Goal: Task Accomplishment & Management: Use online tool/utility

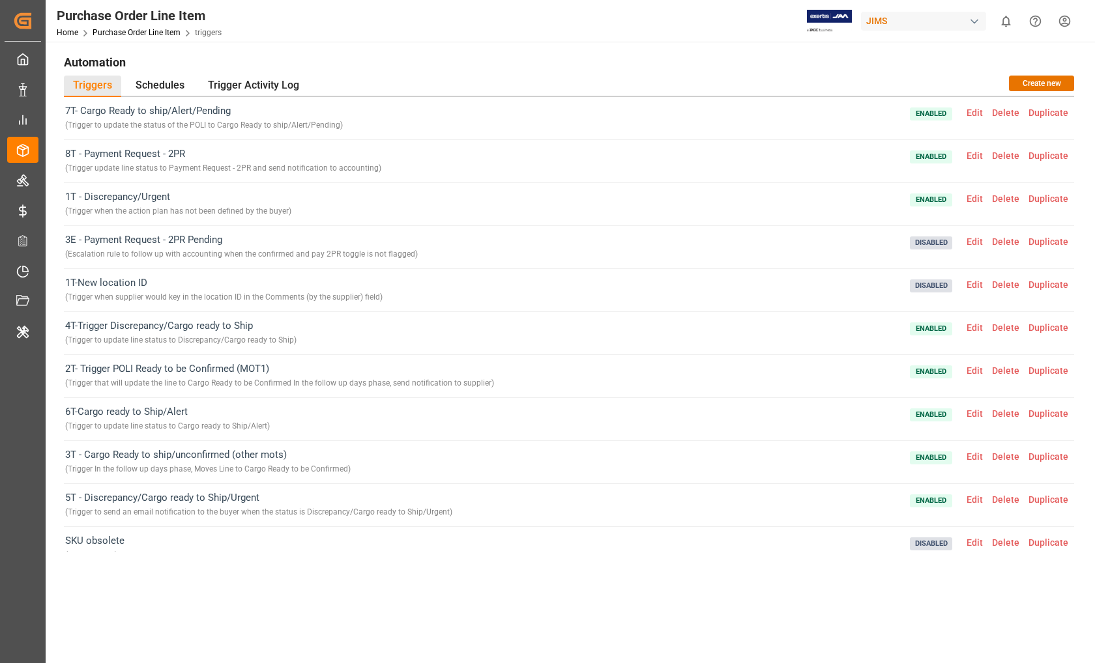
click at [895, 22] on div "JIMS" at bounding box center [923, 21] width 125 height 19
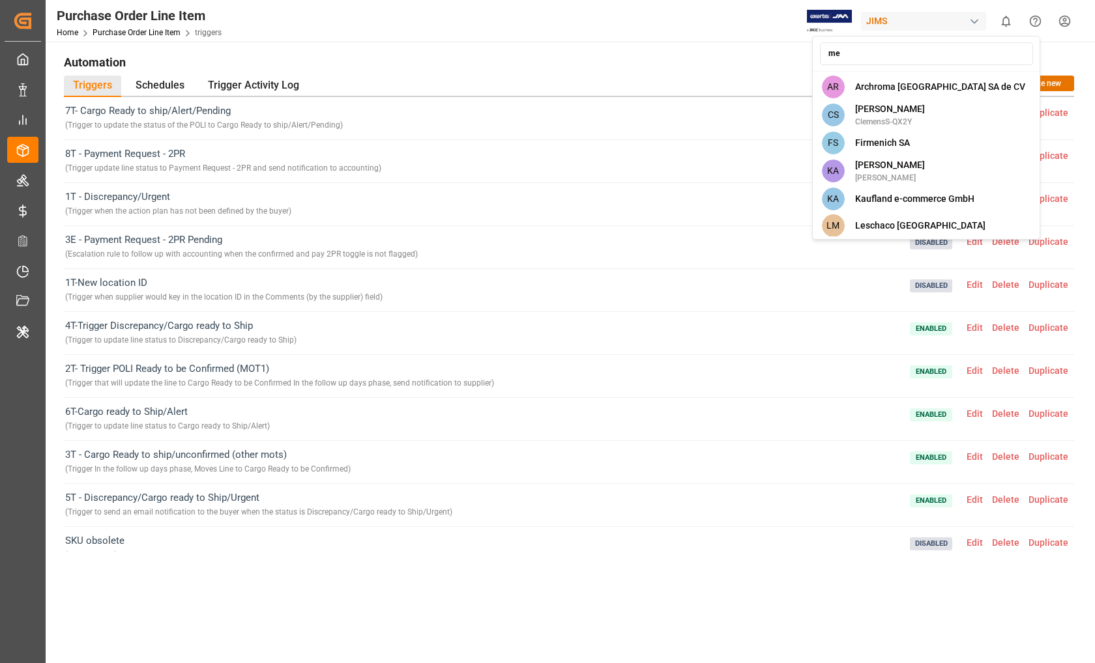
type input "m"
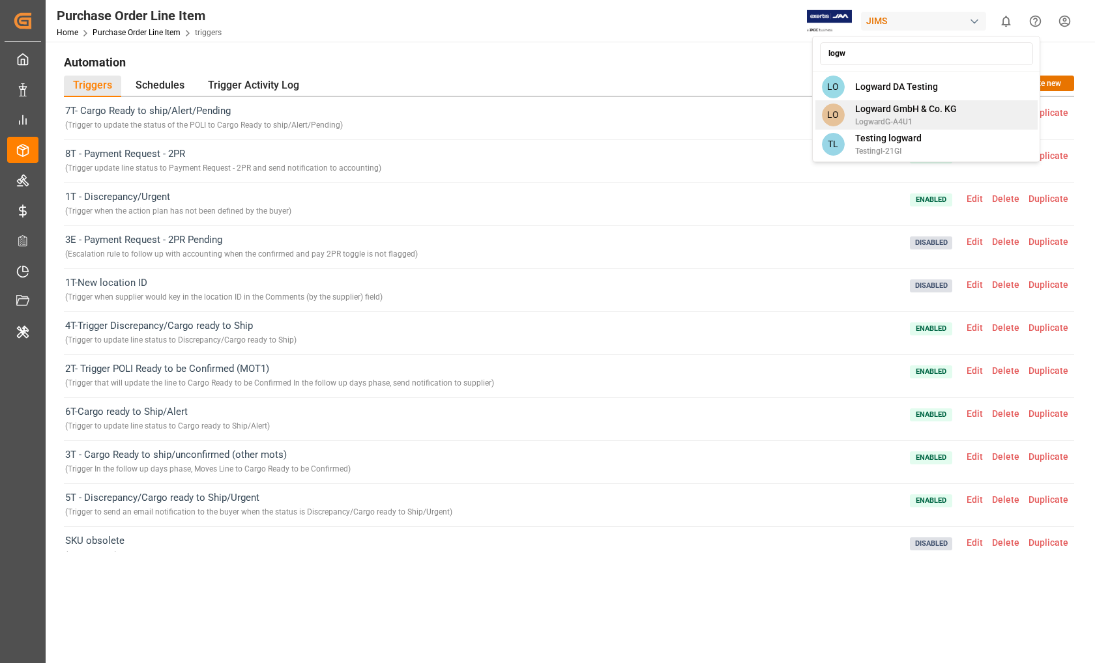
type input "logw"
click at [892, 112] on span "Logward GmbH & Co. KG" at bounding box center [906, 109] width 102 height 14
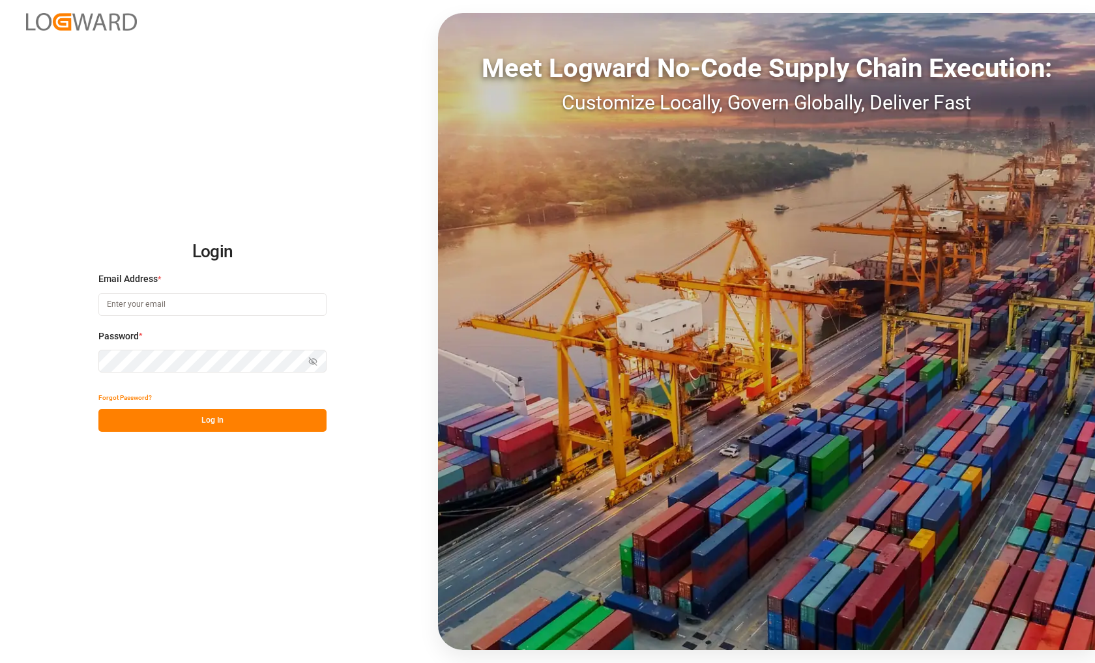
click at [260, 306] on input at bounding box center [212, 304] width 228 height 23
click at [0, 663] on com-1password-button at bounding box center [0, 663] width 0 height 0
type input "ashutosh.harkuni@logward.com"
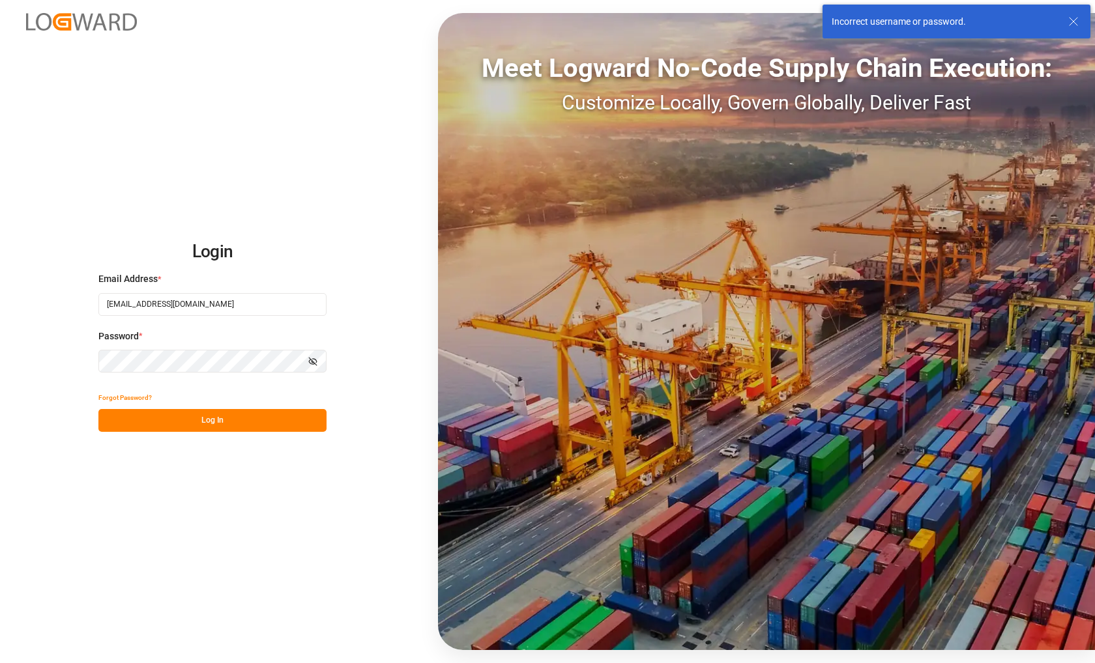
click at [238, 306] on input "ashutosh.harkuni@logward.com" at bounding box center [212, 304] width 228 height 23
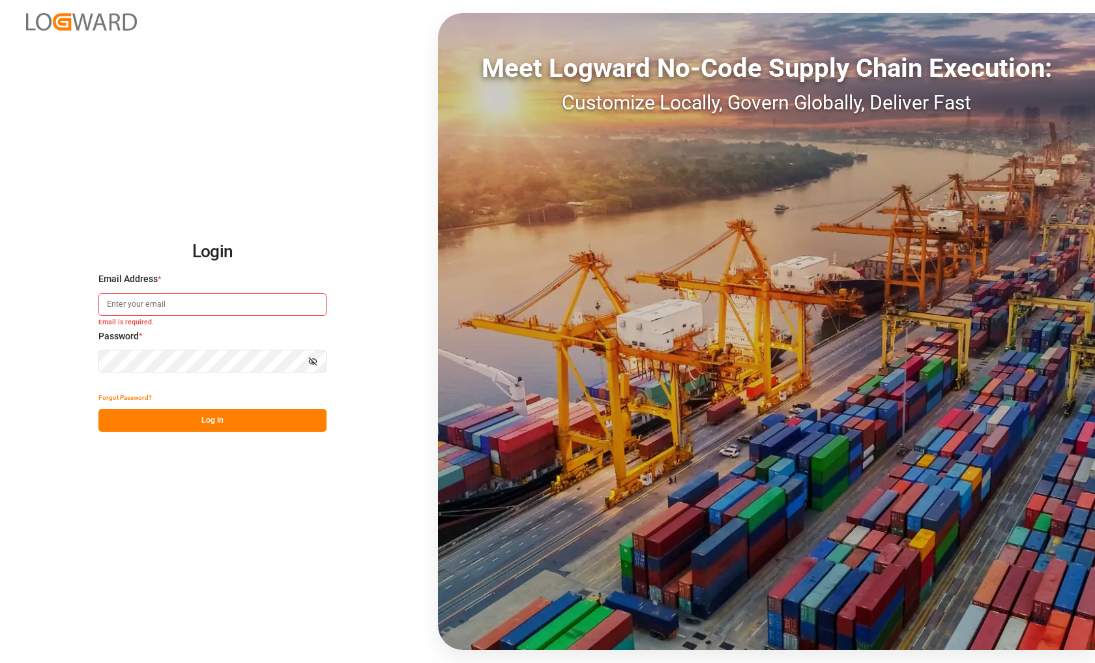
type input "ashutosh.harkuni@logward.com"
click at [179, 424] on button "Log In" at bounding box center [212, 420] width 228 height 23
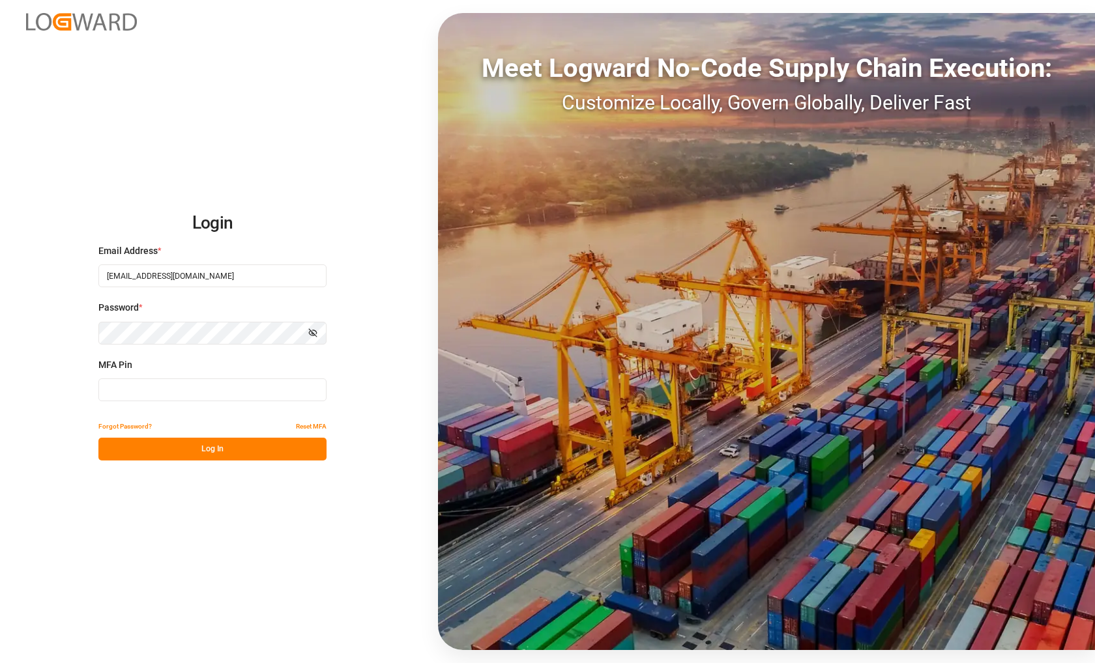
click at [232, 382] on input at bounding box center [212, 390] width 228 height 23
paste input "182446"
type input "182446"
click at [222, 455] on button "Log In" at bounding box center [212, 449] width 228 height 23
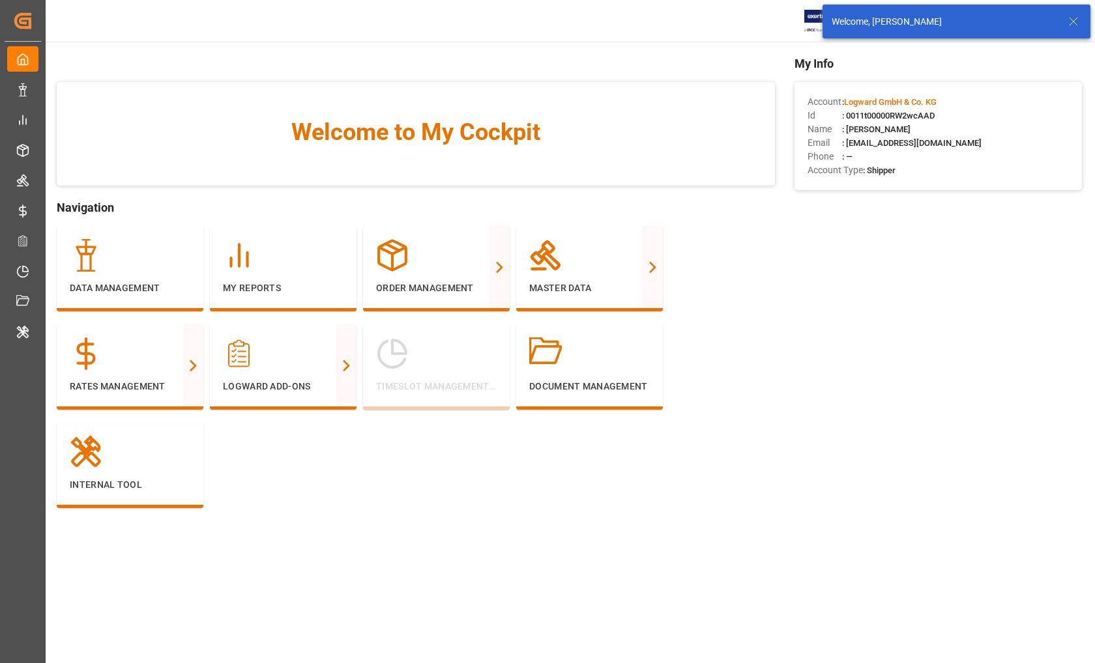
click at [1076, 22] on icon at bounding box center [1073, 22] width 16 height 16
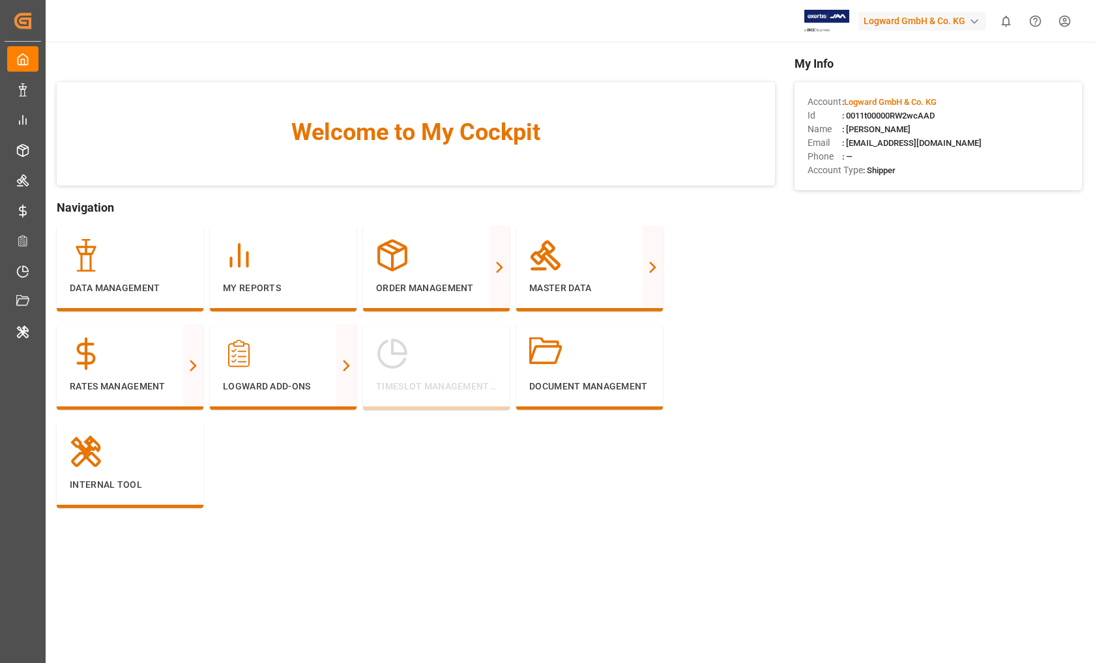
click at [901, 18] on div "Logward GmbH & Co. KG" at bounding box center [922, 21] width 128 height 19
type input "[PERSON_NAME]"
click at [861, 89] on span "JIMS" at bounding box center [864, 87] width 21 height 14
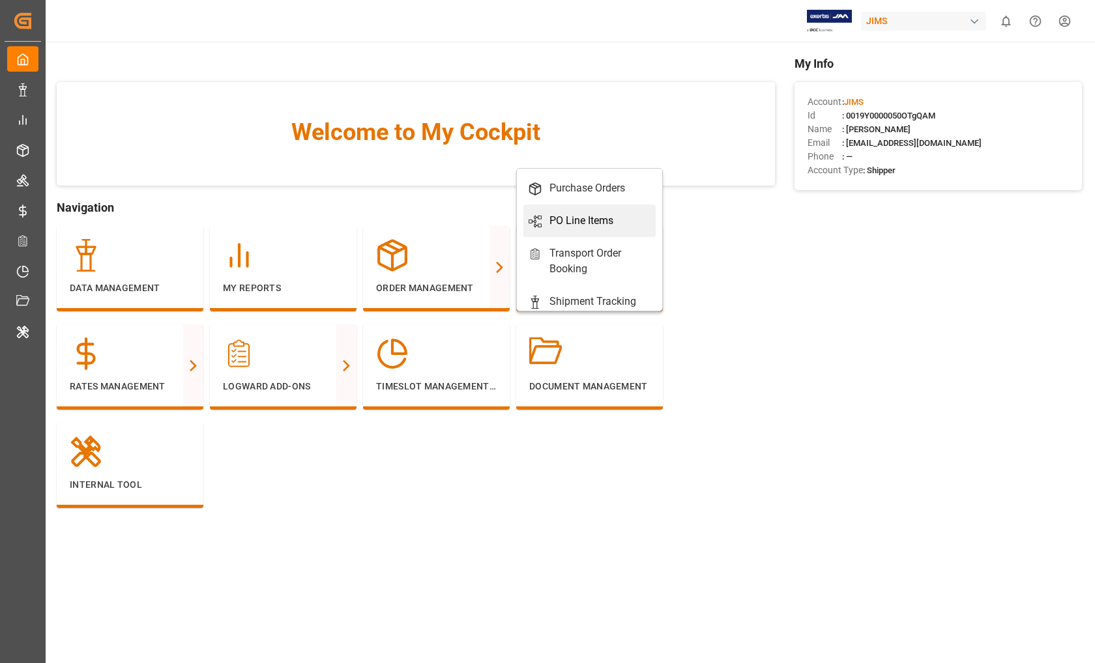
click at [574, 220] on div "PO Line Items" at bounding box center [581, 221] width 64 height 16
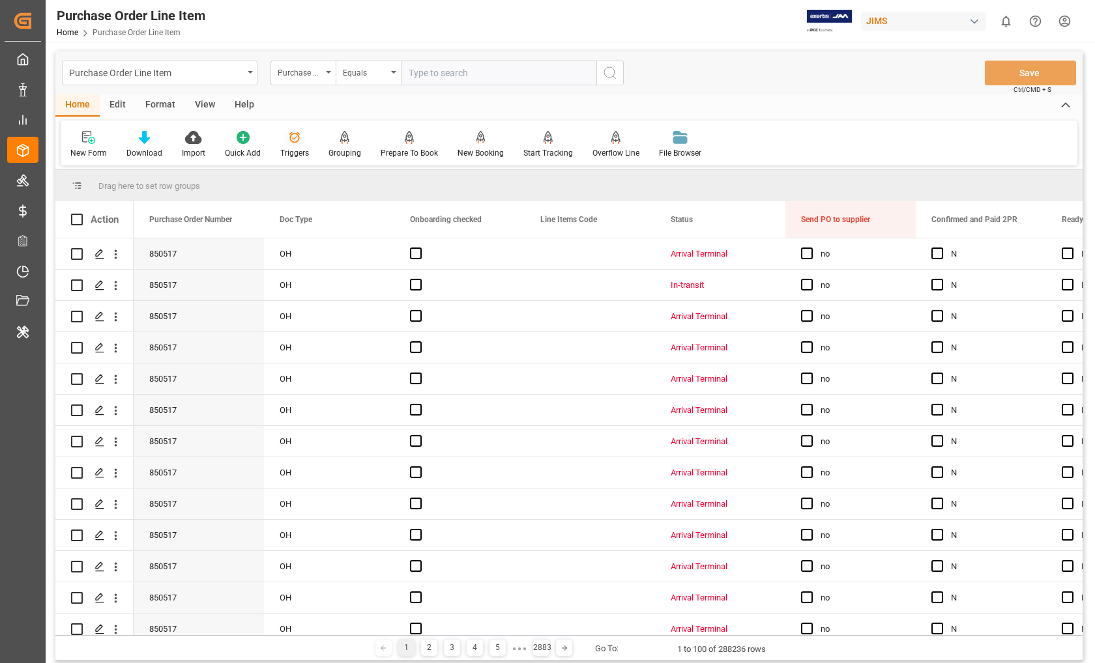
click at [298, 134] on div at bounding box center [294, 137] width 29 height 14
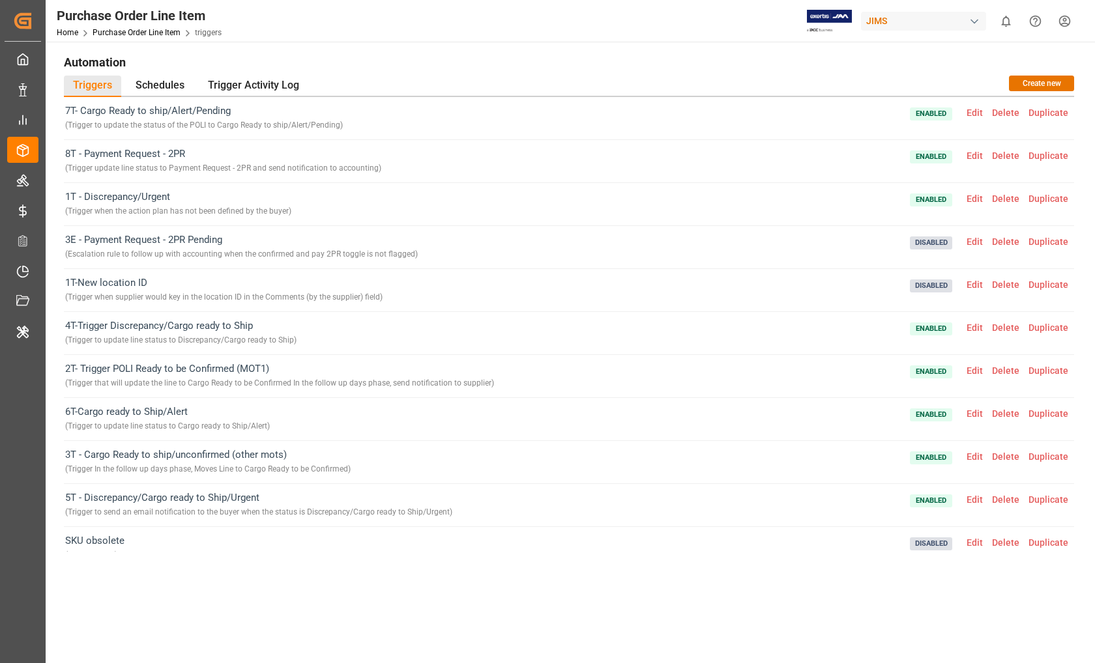
click at [979, 113] on span "Edit" at bounding box center [974, 113] width 25 height 10
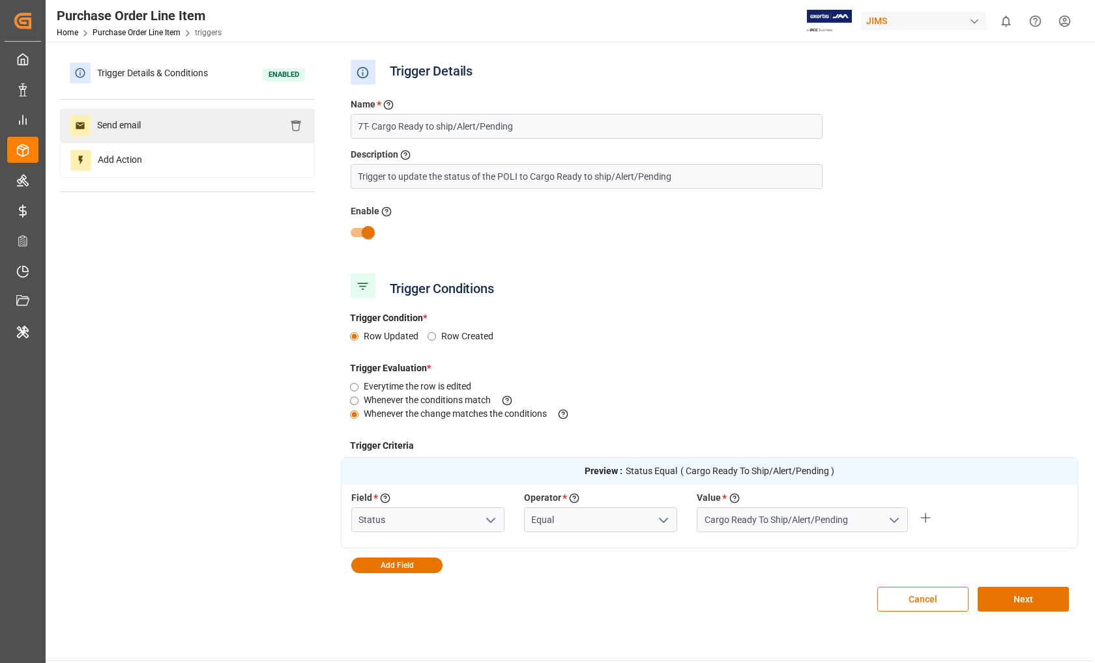
click at [209, 130] on div "Send email" at bounding box center [187, 126] width 255 height 34
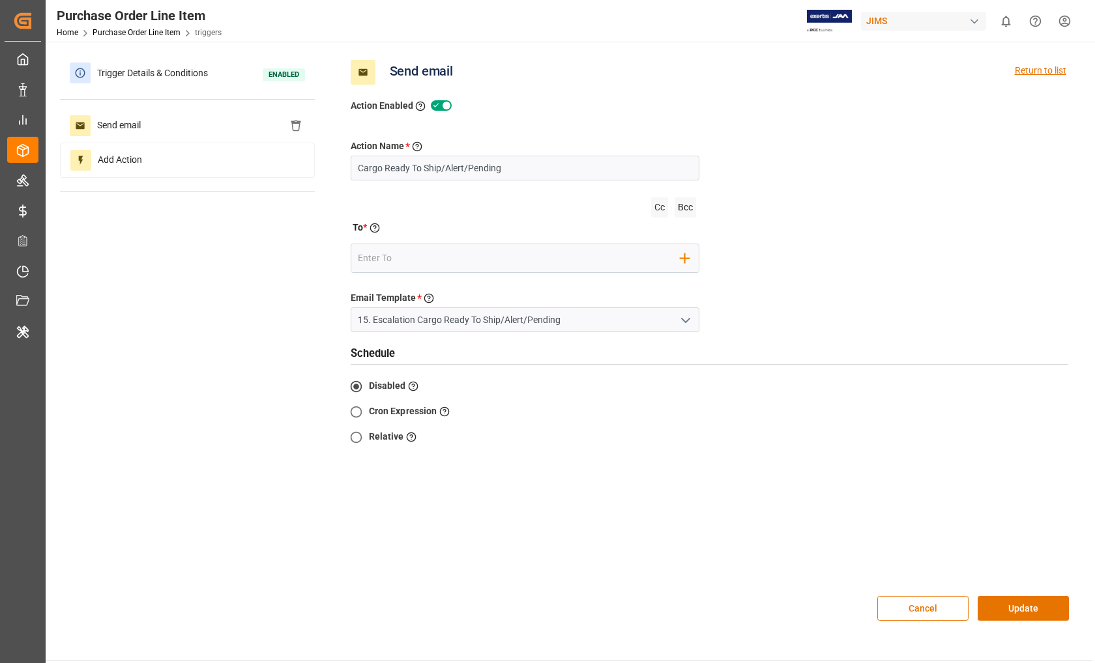
click at [1052, 70] on div "Return to list" at bounding box center [1040, 72] width 51 height 25
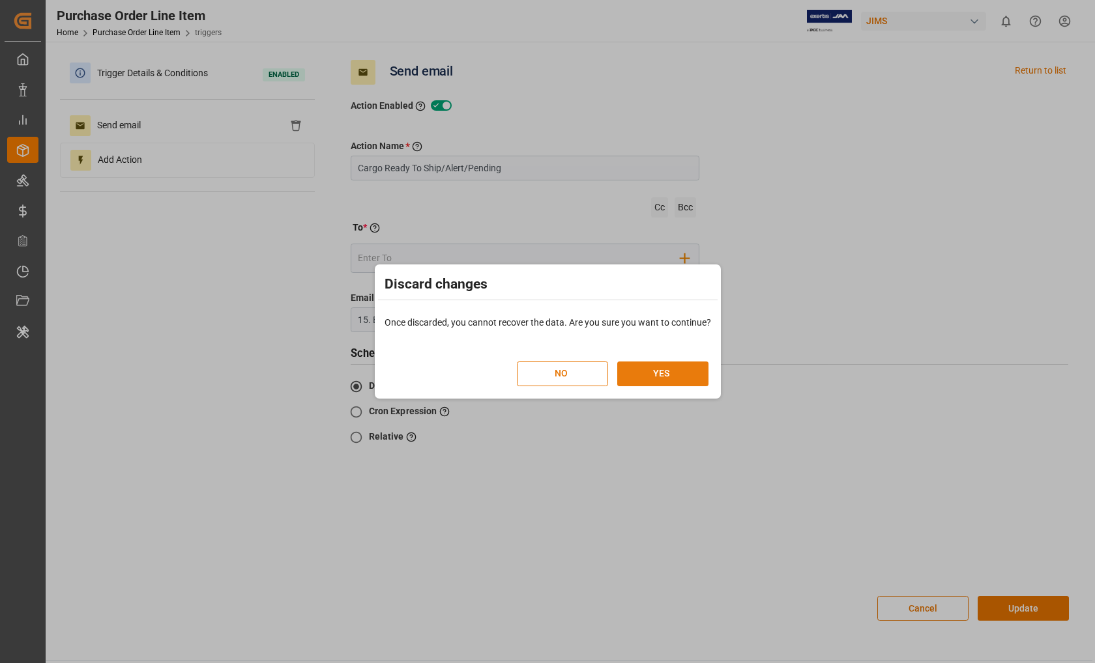
click at [652, 369] on button "YES" at bounding box center [662, 374] width 91 height 25
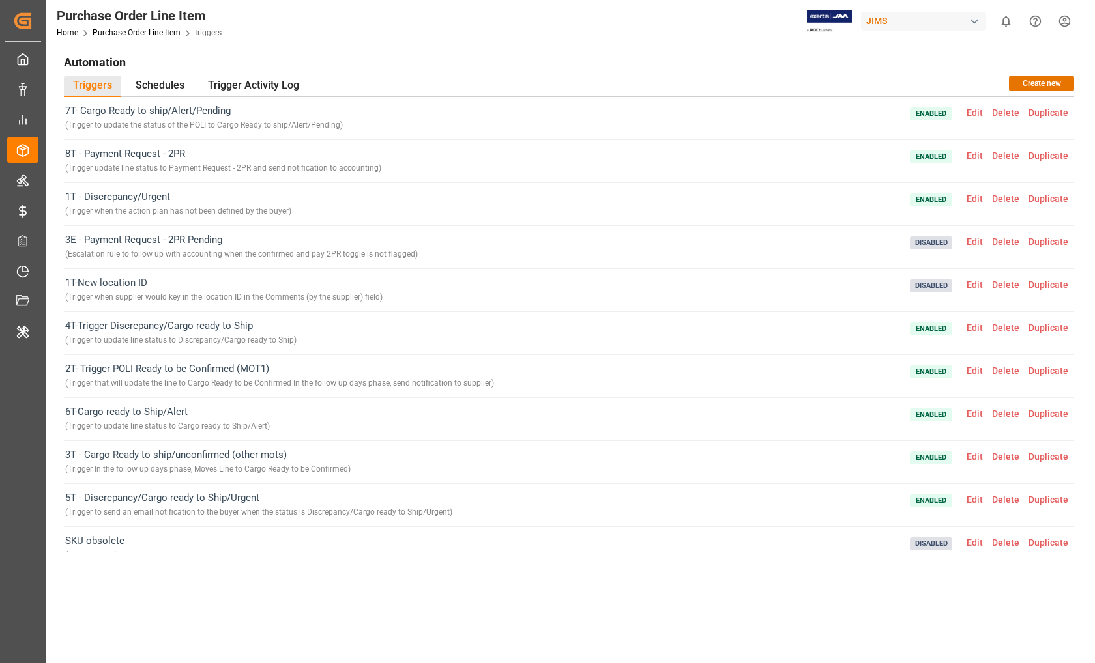
click at [975, 200] on span "Edit" at bounding box center [974, 199] width 25 height 10
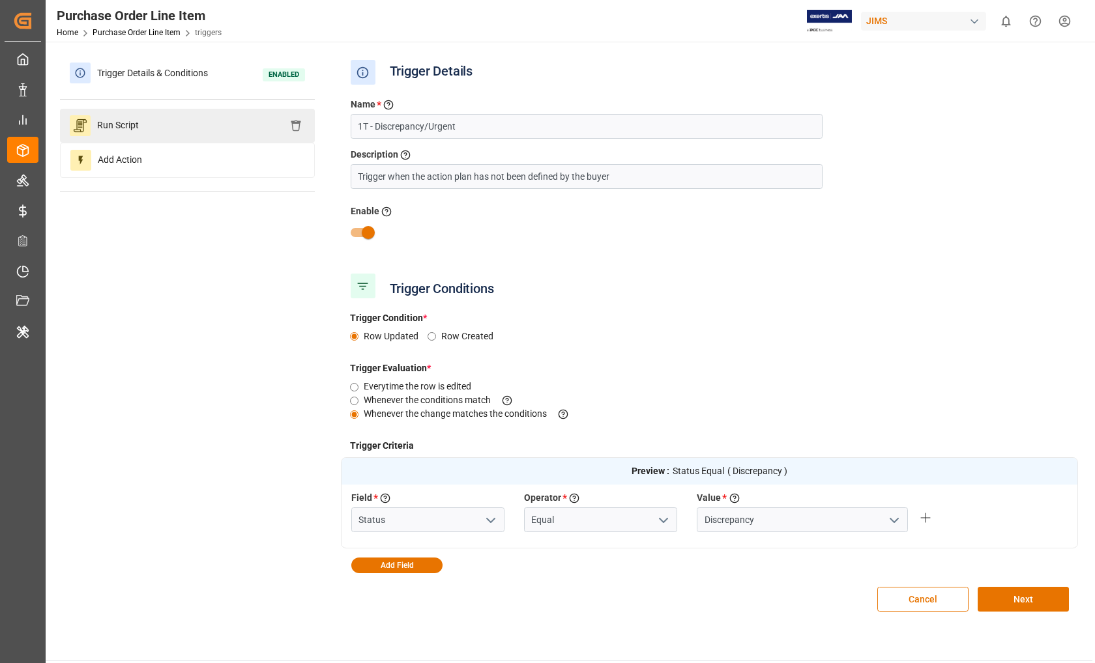
click at [186, 124] on div "Run Script" at bounding box center [187, 126] width 255 height 34
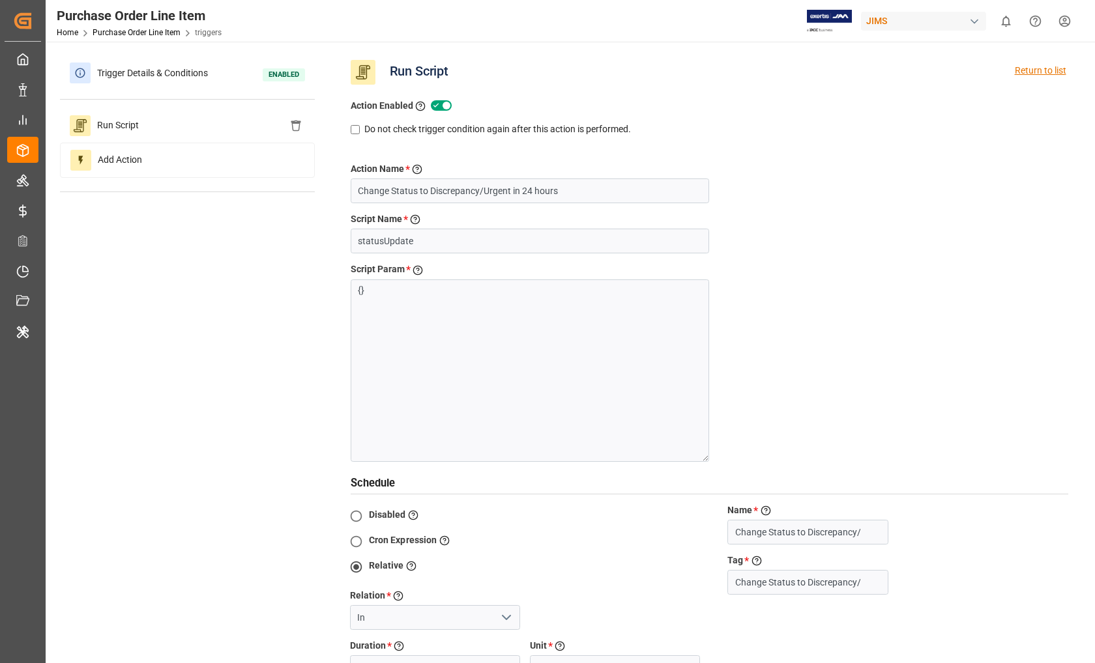
click at [1050, 76] on div "Return to list" at bounding box center [1040, 72] width 51 height 25
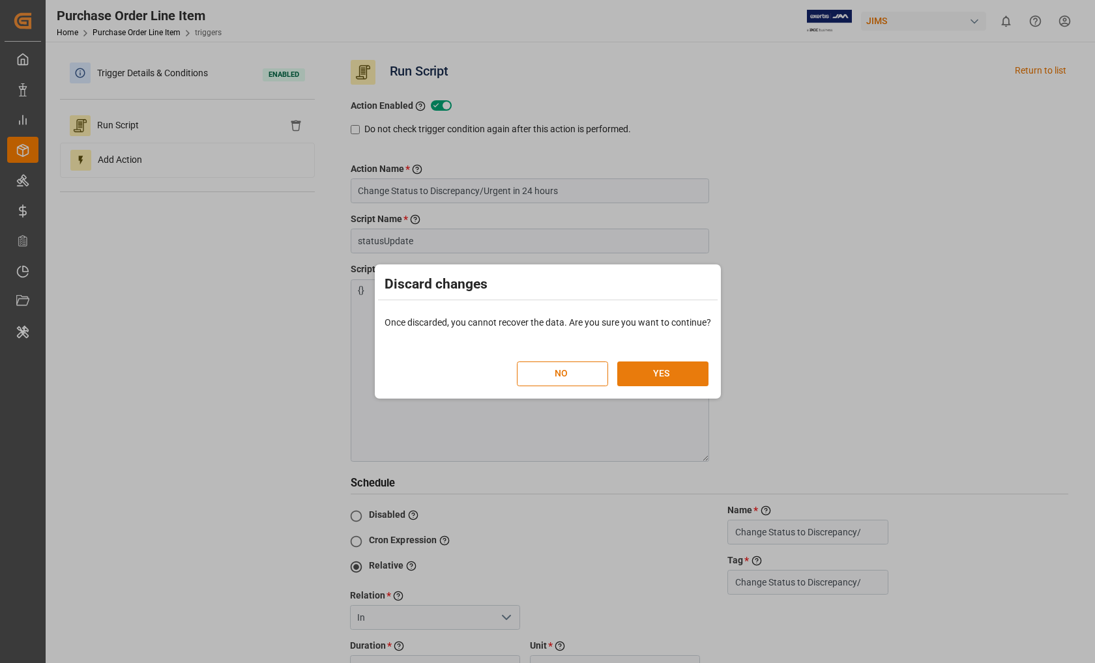
click at [663, 373] on button "YES" at bounding box center [662, 374] width 91 height 25
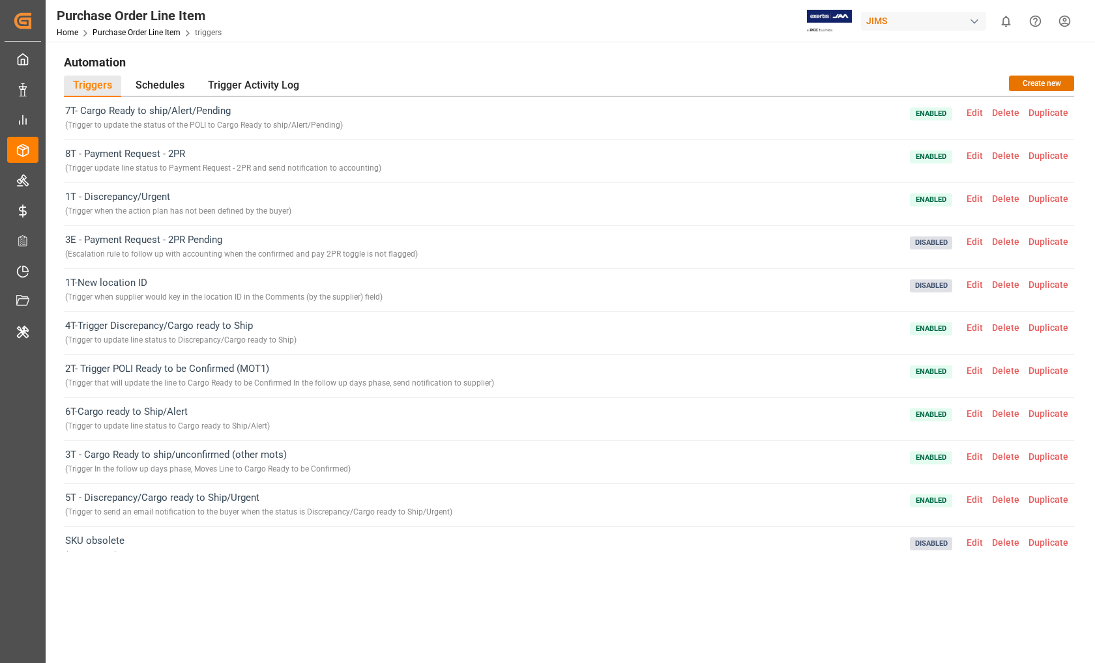
click at [981, 459] on span "Edit" at bounding box center [974, 457] width 25 height 10
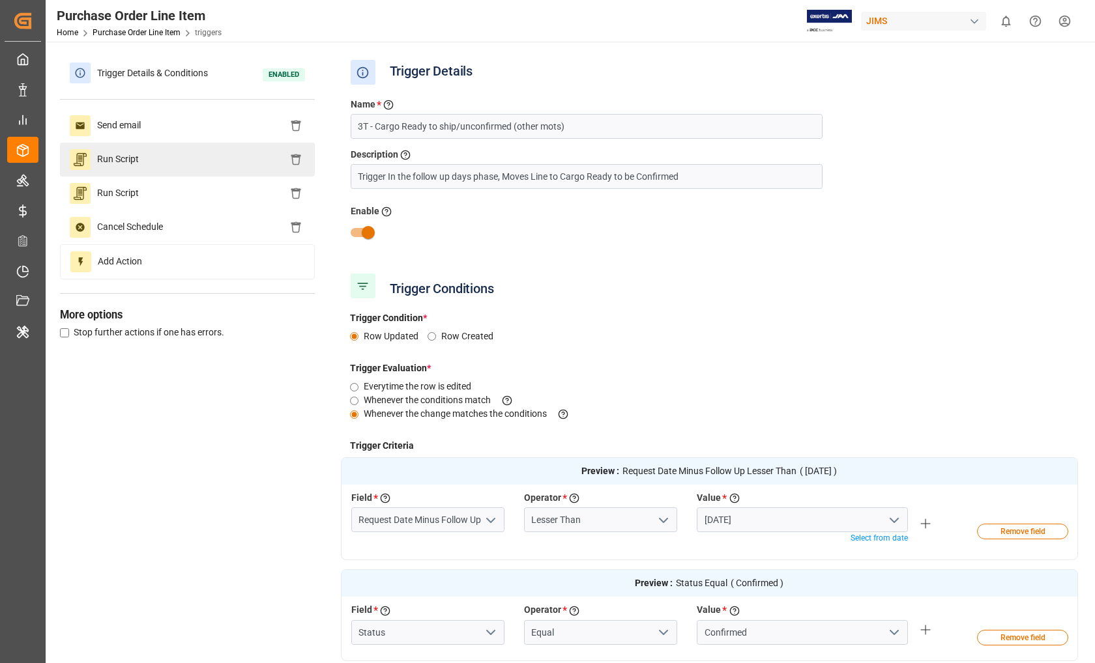
click at [188, 165] on div "Run Script" at bounding box center [187, 160] width 255 height 34
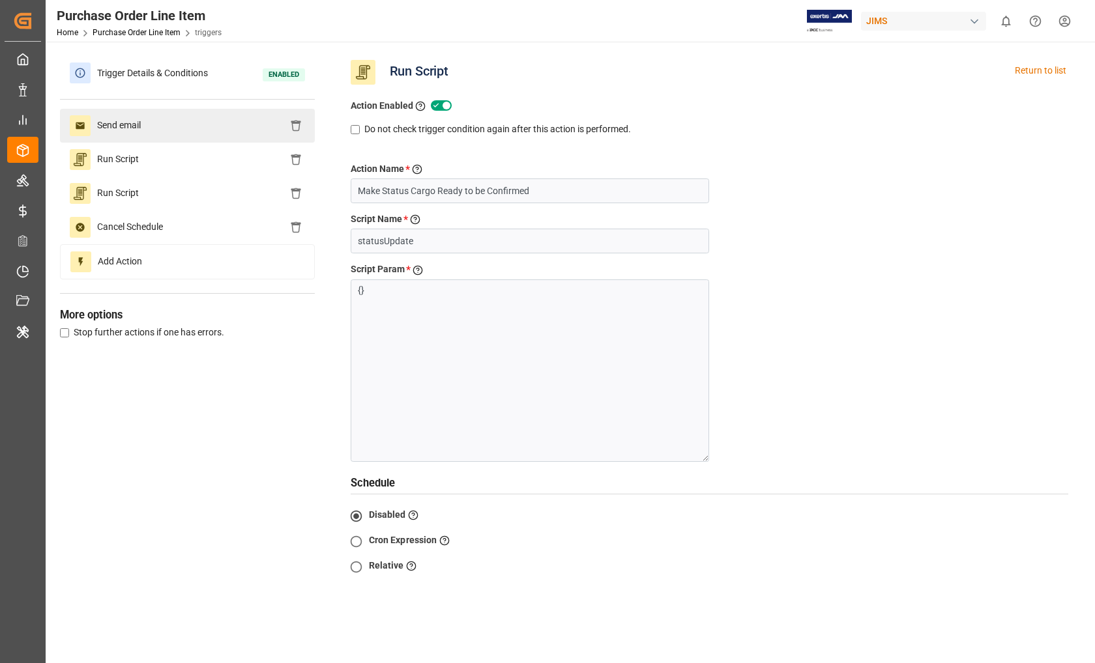
click at [182, 134] on div "Send email" at bounding box center [187, 126] width 255 height 34
radio input "false"
radio input "true"
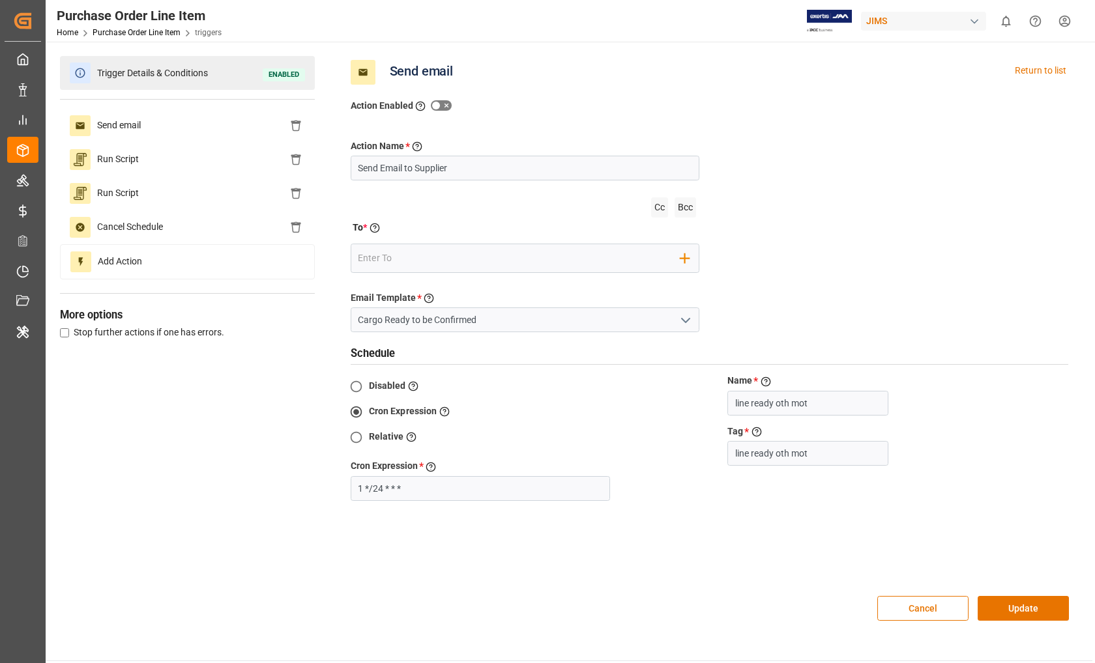
click at [182, 77] on span "Trigger Details & Conditions" at bounding box center [153, 73] width 124 height 20
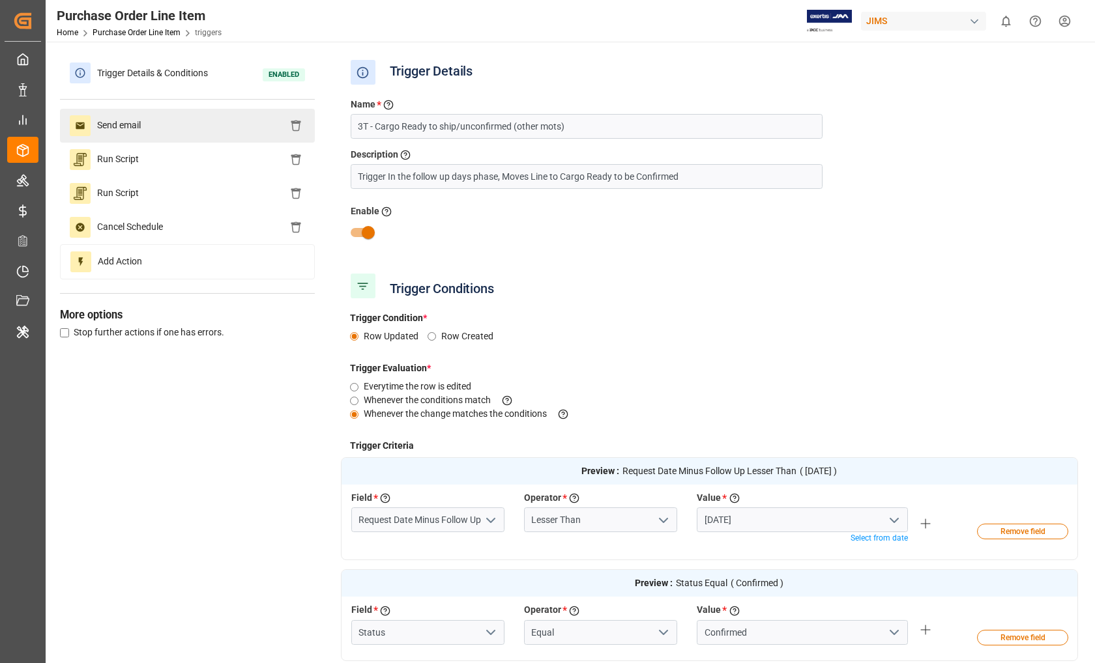
click at [193, 127] on div "Send email" at bounding box center [187, 126] width 255 height 34
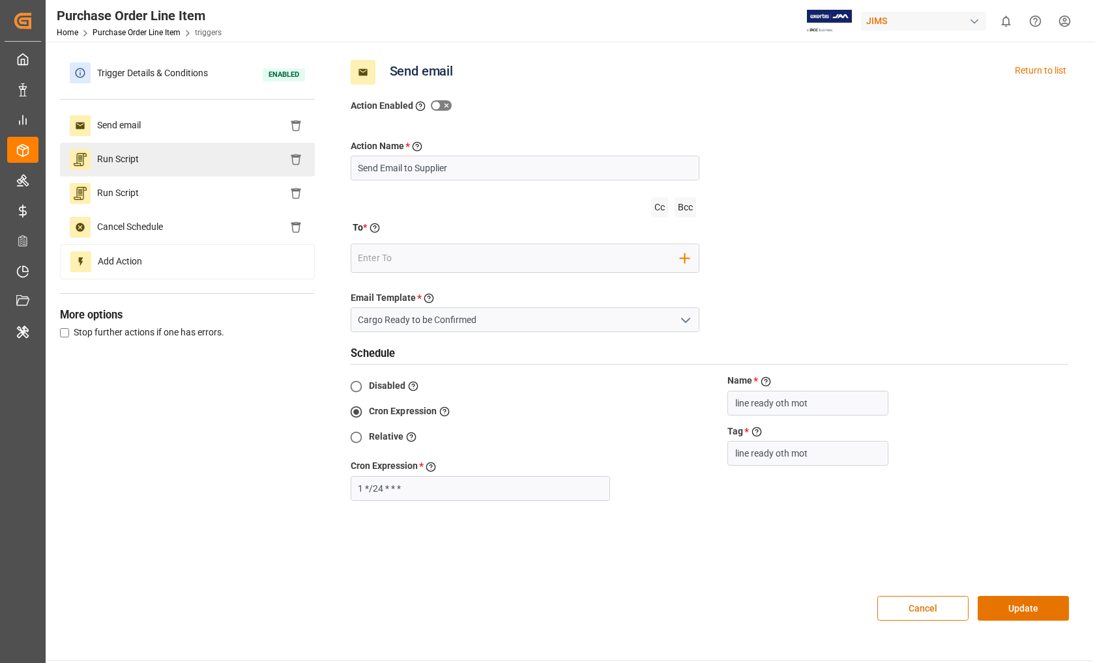
click at [180, 152] on div "Run Script" at bounding box center [187, 160] width 255 height 34
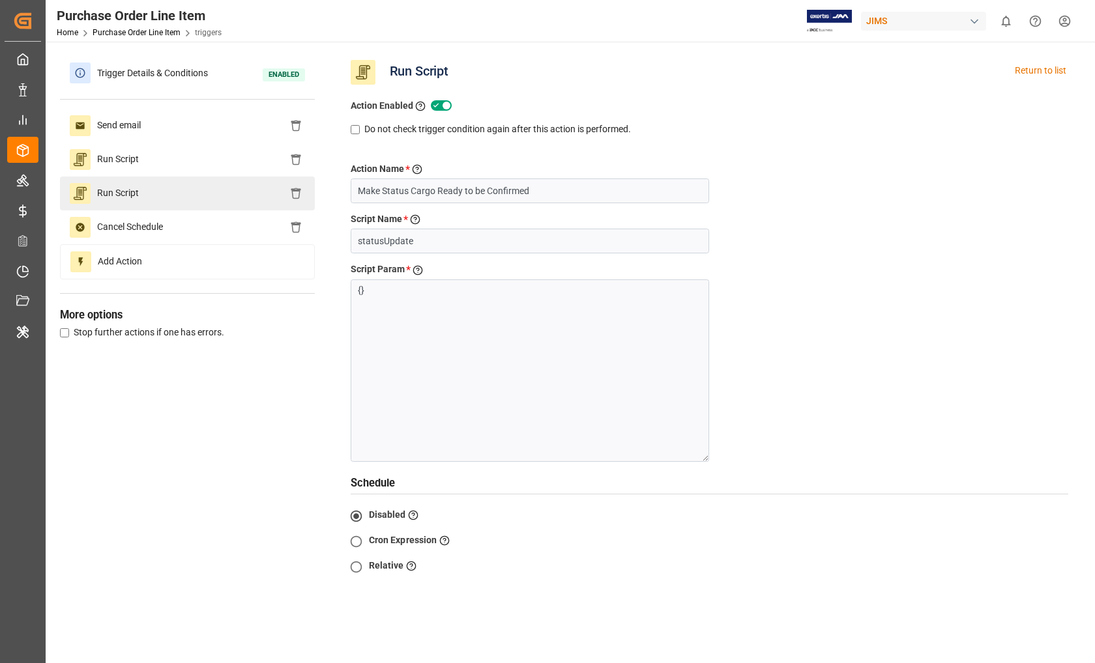
click at [181, 194] on div "Run Script" at bounding box center [187, 194] width 255 height 34
radio input "false"
radio input "true"
type input "Make Status Cargo Ready to be Confirmed/Unconfirmed"
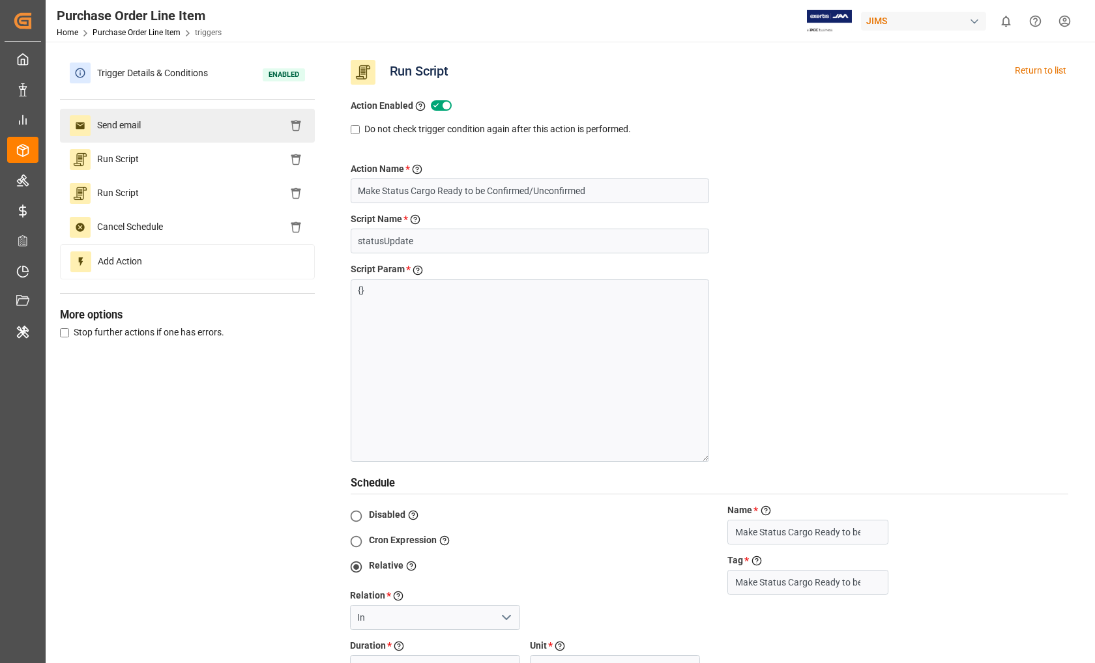
click at [178, 126] on div "Send email" at bounding box center [187, 126] width 255 height 34
radio input "true"
type input "line ready oth mot"
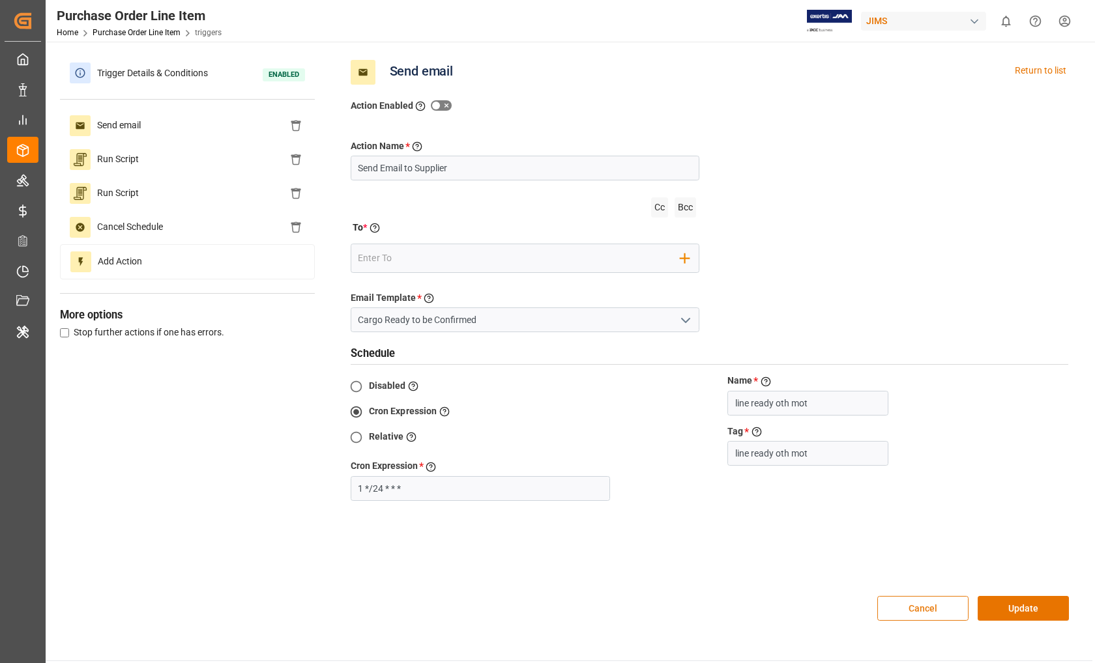
click at [904, 614] on button "Cancel" at bounding box center [922, 608] width 91 height 25
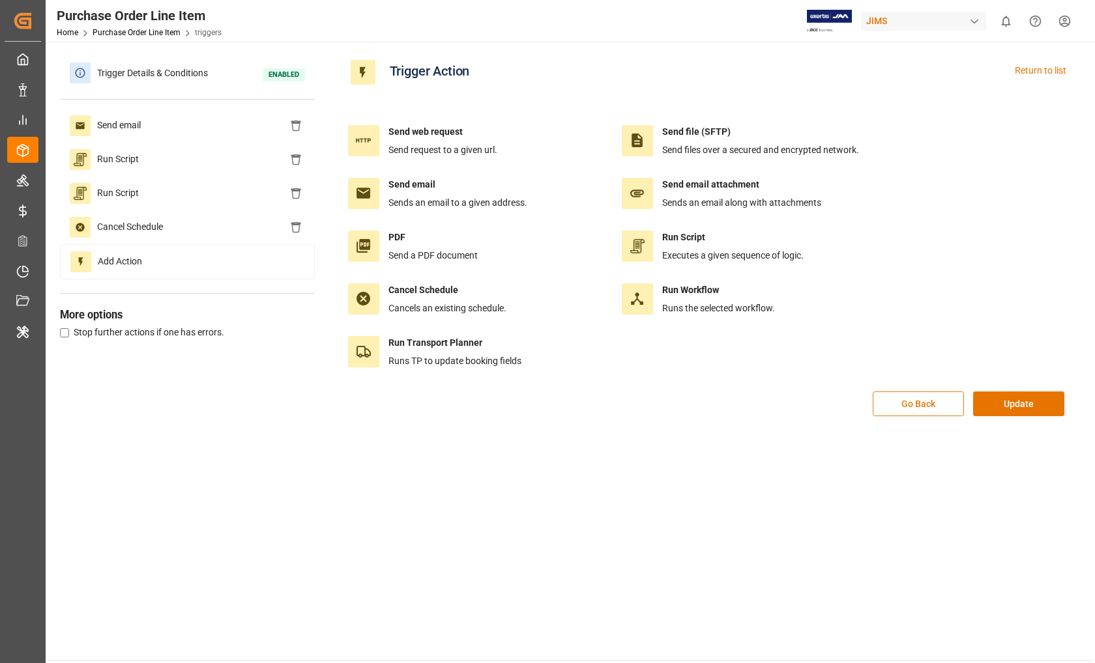
click at [900, 416] on div "Go Back Update" at bounding box center [710, 411] width 738 height 38
click at [901, 404] on button "Go Back" at bounding box center [917, 404] width 91 height 25
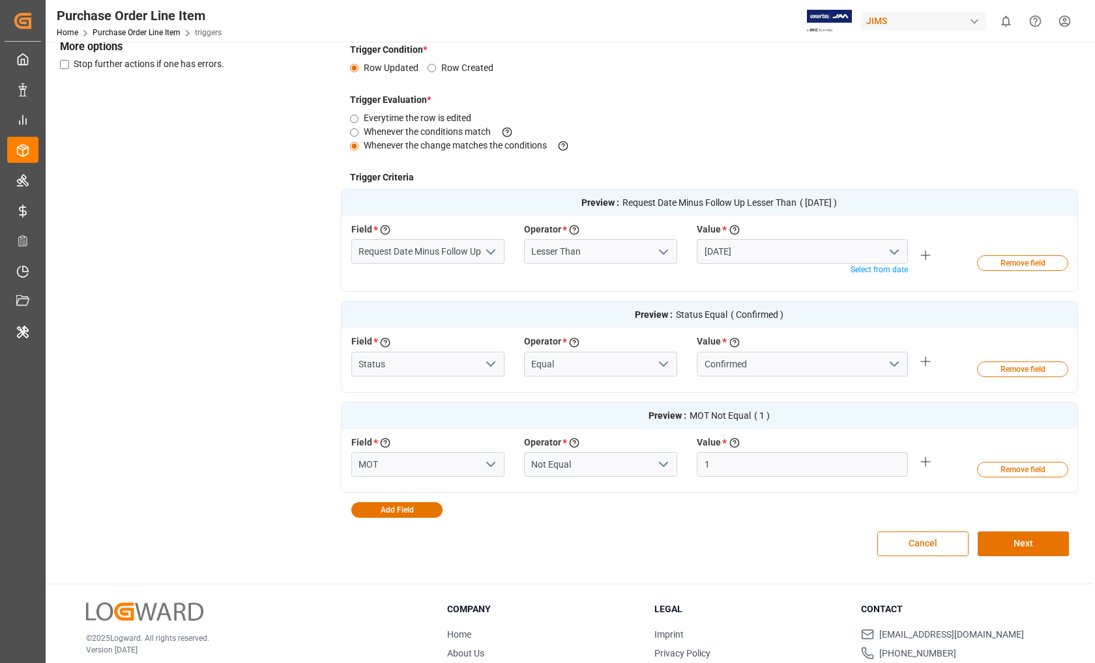
scroll to position [337, 0]
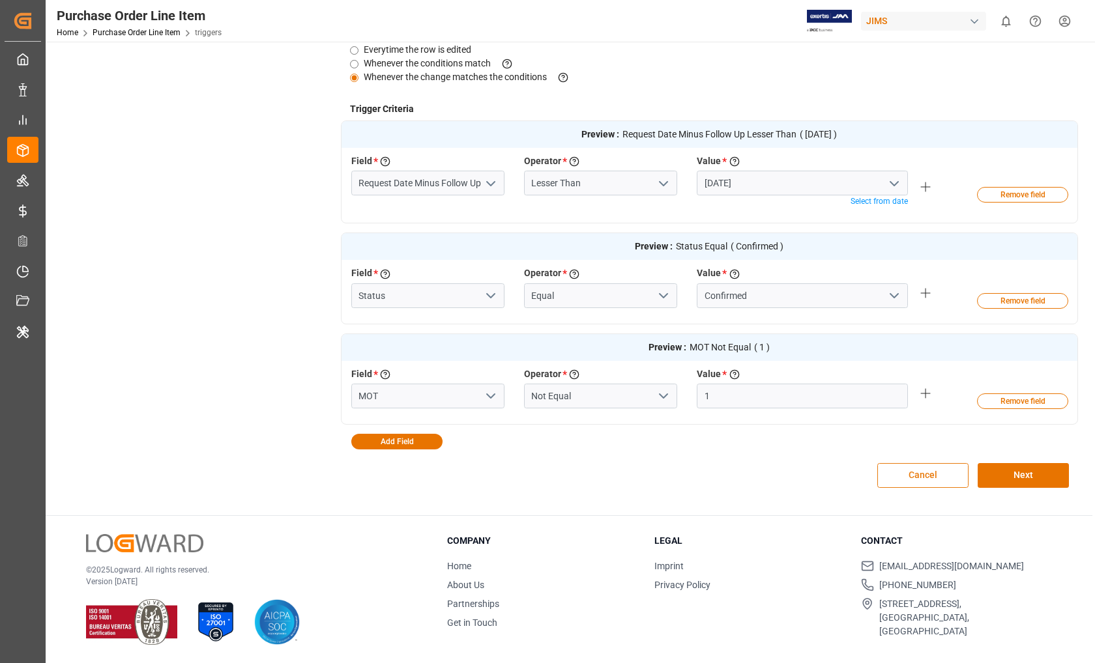
click at [923, 468] on button "Cancel" at bounding box center [922, 475] width 91 height 25
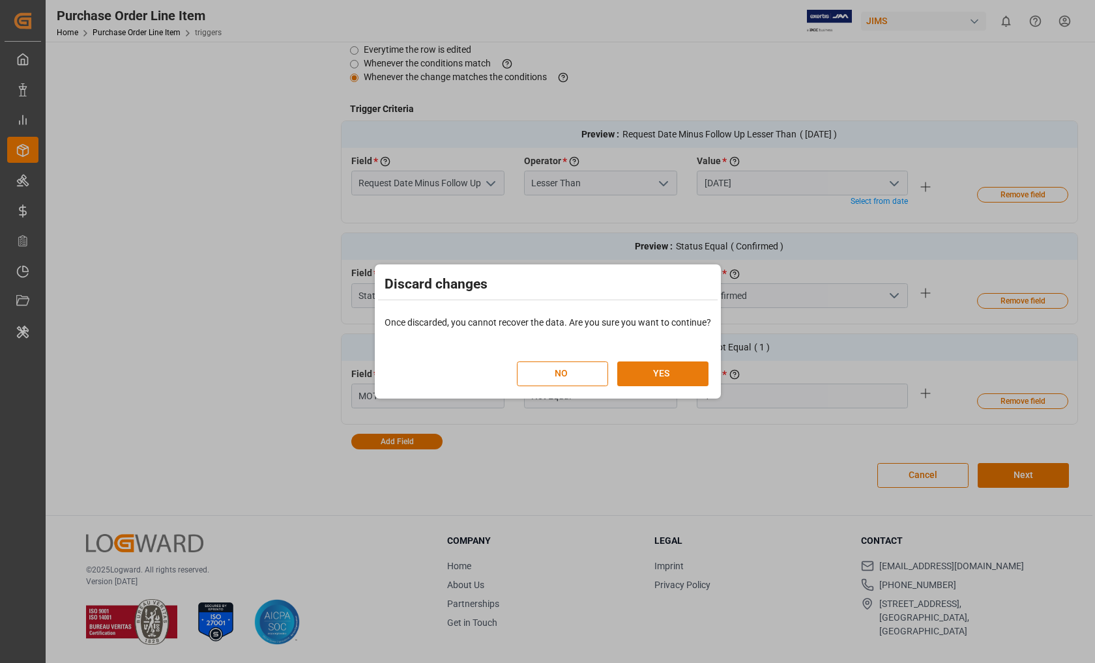
click at [669, 367] on button "YES" at bounding box center [662, 374] width 91 height 25
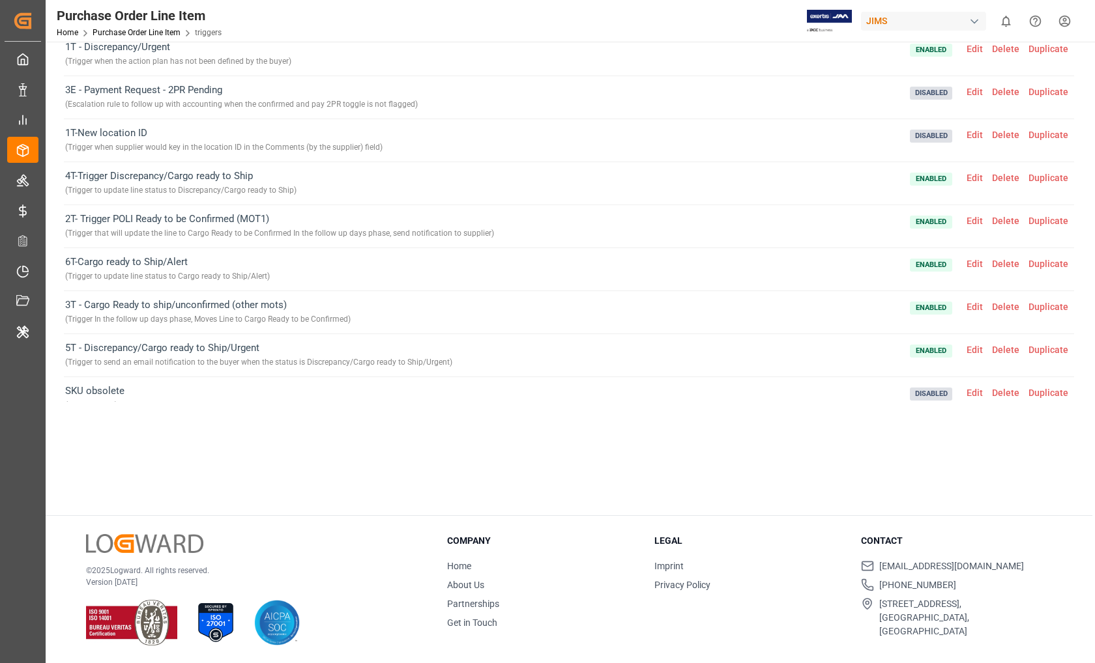
scroll to position [18, 0]
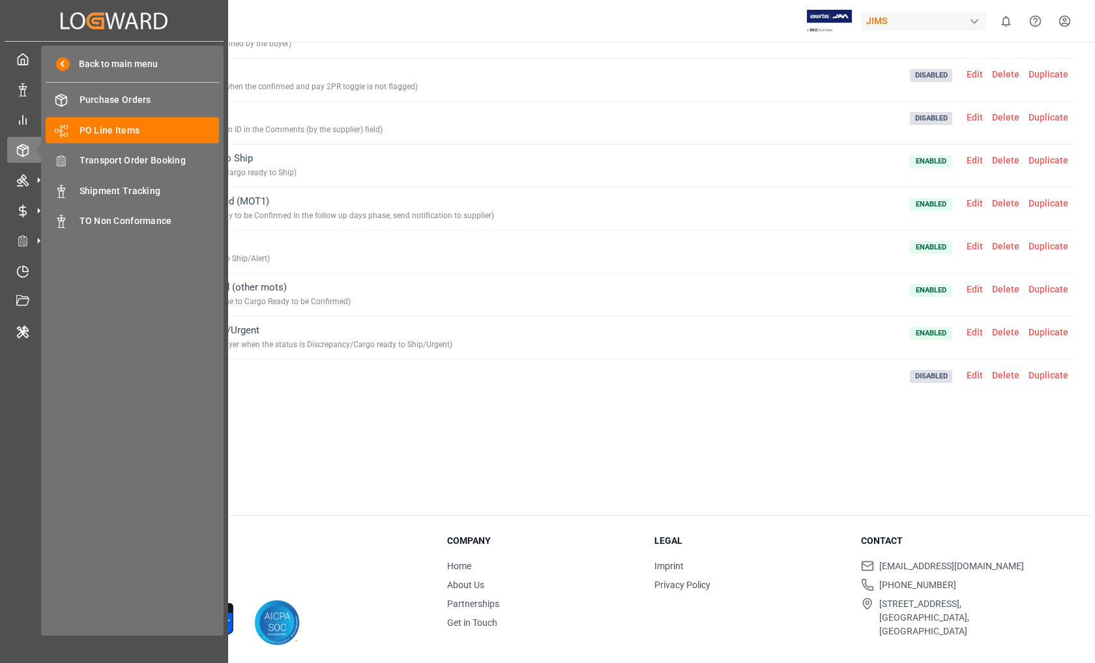
click at [18, 424] on div "My Cockpit My Cockpit Data Management Data Management My Reports My Reports Ord…" at bounding box center [114, 337] width 219 height 590
